Goal: Task Accomplishment & Management: Manage account settings

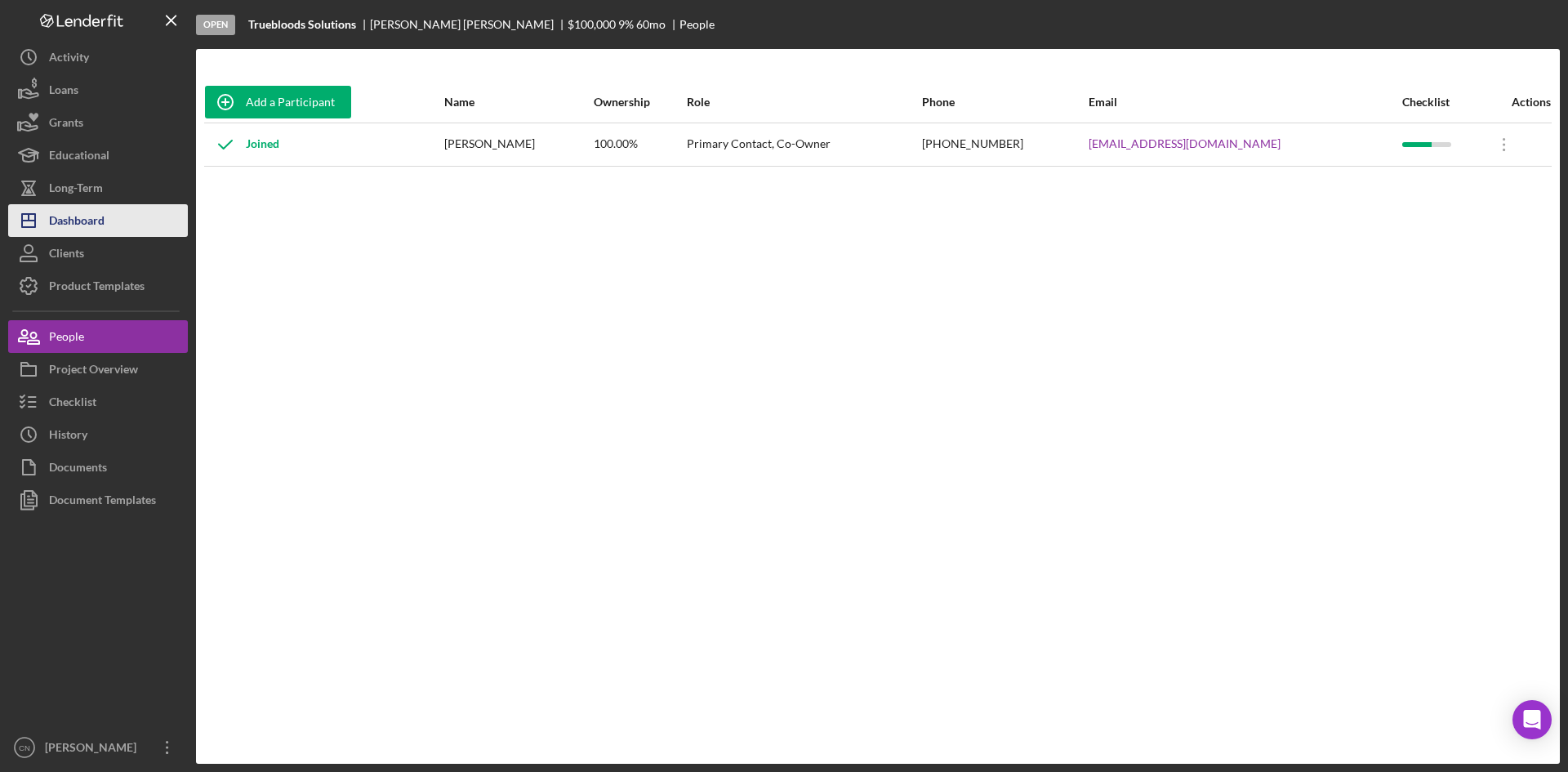
click at [77, 223] on div "Dashboard" at bounding box center [77, 222] width 56 height 37
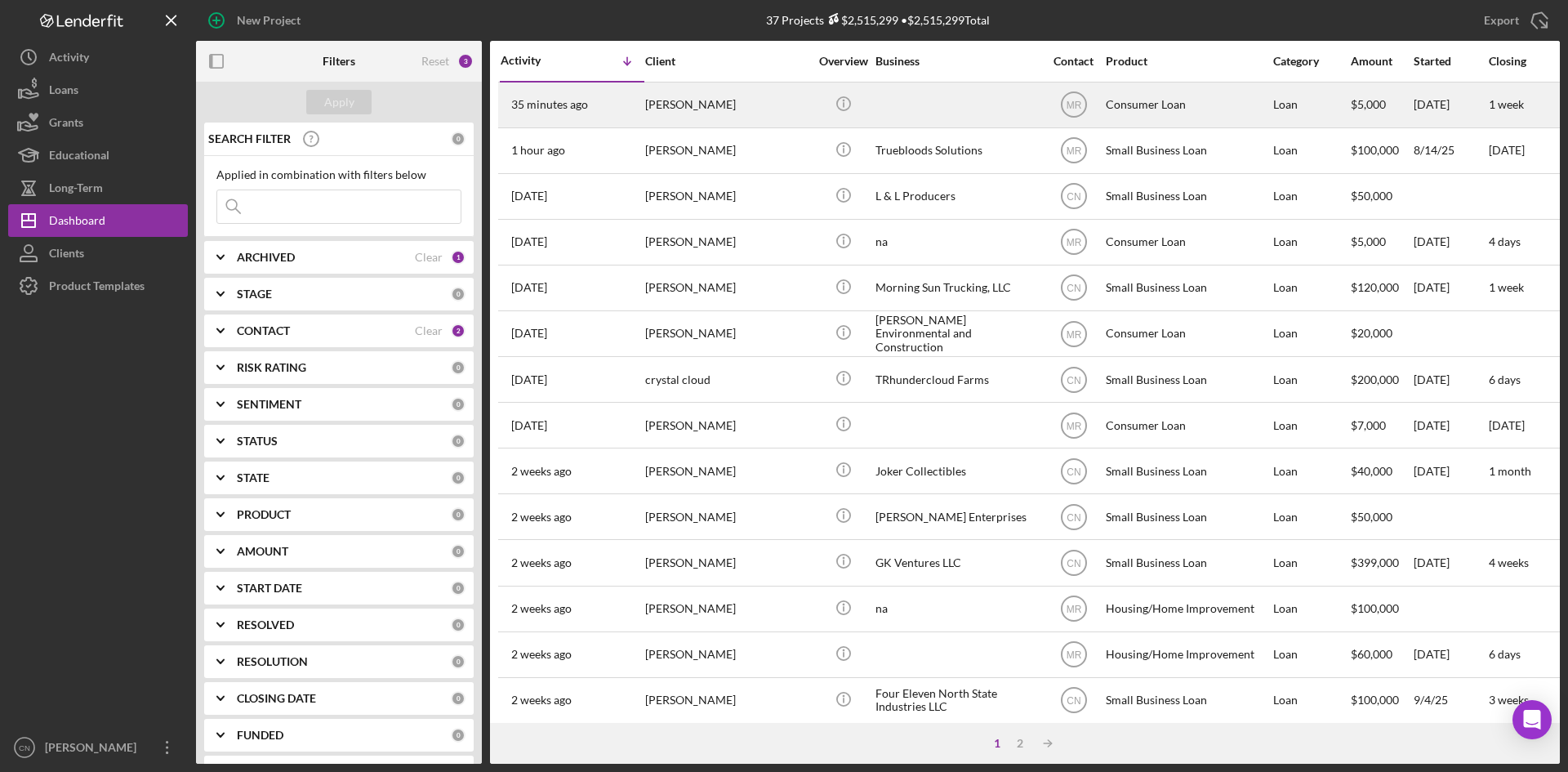
click at [675, 100] on div "[PERSON_NAME]" at bounding box center [726, 106] width 163 height 44
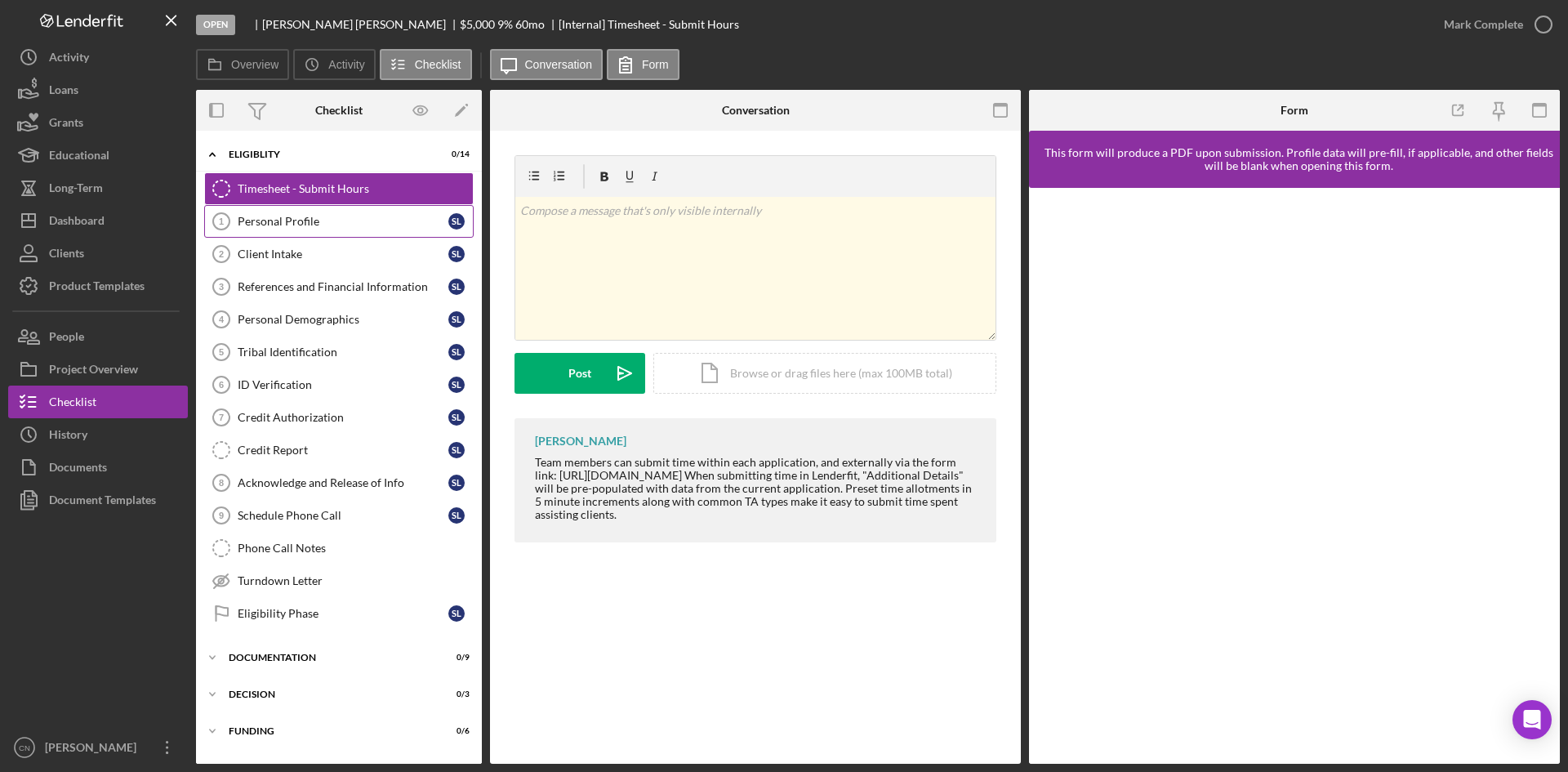
click at [239, 216] on div "Personal Profile" at bounding box center [344, 221] width 211 height 13
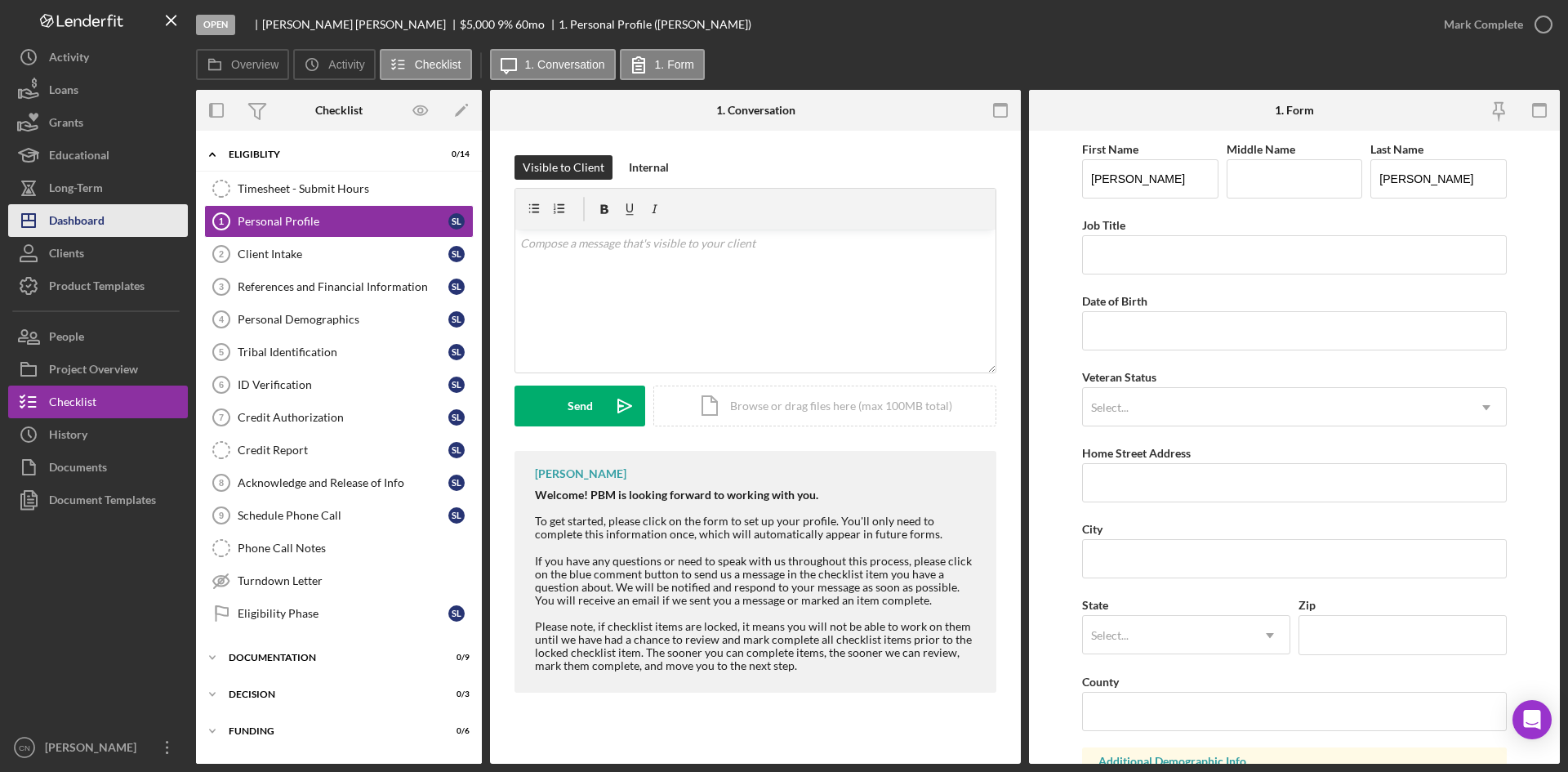
click at [98, 217] on div "Dashboard" at bounding box center [77, 222] width 56 height 37
